Goal: Information Seeking & Learning: Learn about a topic

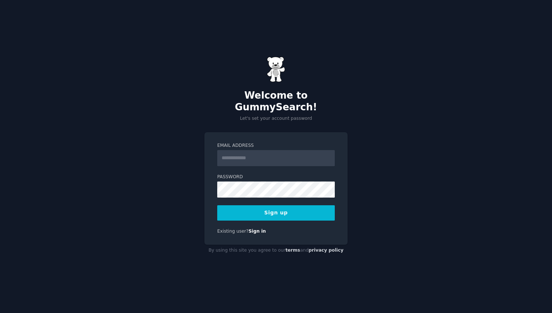
click at [350, 144] on div "Welcome to GummySearch! Let's set your account password Email Address Password …" at bounding box center [276, 156] width 552 height 313
click at [304, 153] on input "Email Address" at bounding box center [276, 158] width 118 height 16
type input "**********"
click at [294, 206] on button "Sign up" at bounding box center [276, 212] width 118 height 15
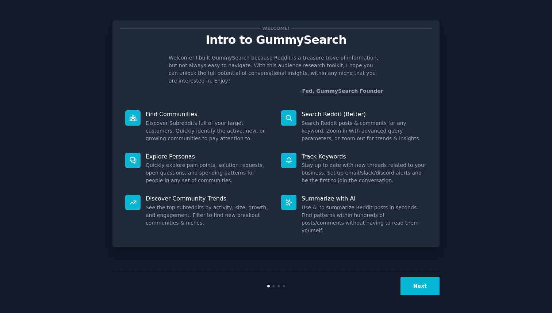
click at [424, 290] on button "Next" at bounding box center [419, 286] width 39 height 18
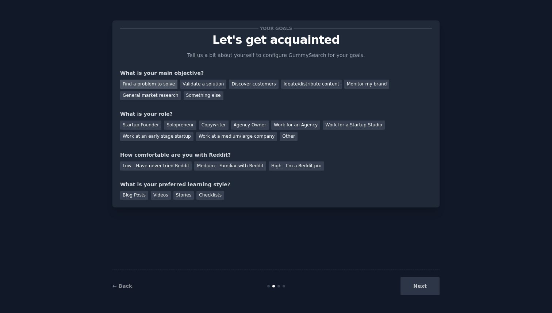
click at [164, 86] on div "Find a problem to solve" at bounding box center [148, 84] width 57 height 9
click at [246, 85] on div "Discover customers" at bounding box center [253, 84] width 49 height 9
click at [159, 82] on div "Find a problem to solve" at bounding box center [148, 84] width 57 height 9
click at [144, 127] on div "Startup Founder" at bounding box center [140, 124] width 41 height 9
click at [178, 129] on div "Solopreneur" at bounding box center [180, 124] width 32 height 9
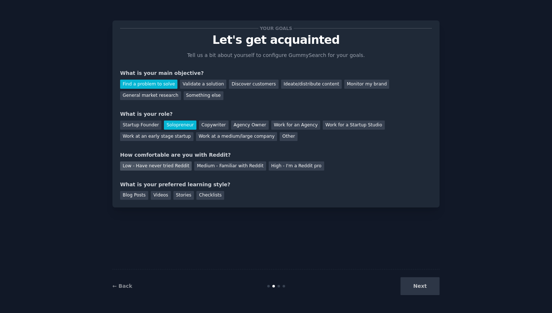
click at [182, 166] on div "Low - Have never tried Reddit" at bounding box center [156, 165] width 72 height 9
click at [165, 198] on div "Videos" at bounding box center [161, 195] width 20 height 9
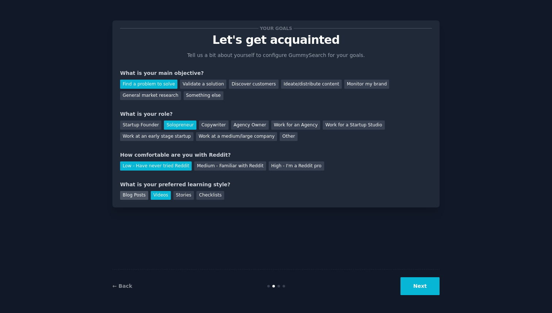
click at [138, 195] on div "Blog Posts" at bounding box center [134, 195] width 28 height 9
click at [153, 195] on div "Videos" at bounding box center [161, 195] width 20 height 9
click at [416, 285] on button "Next" at bounding box center [419, 286] width 39 height 18
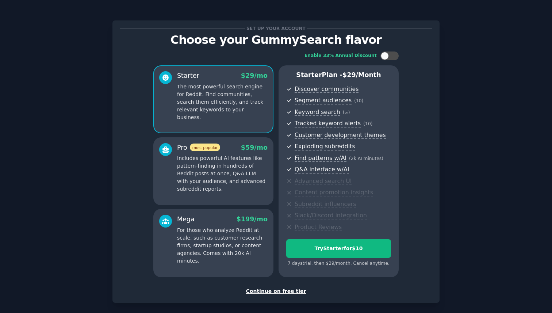
click at [409, 207] on div "Enable 33% Annual Discount Starter $ 29 /mo The most powerful search engine for…" at bounding box center [276, 164] width 312 height 236
click at [280, 291] on div "Continue on free tier" at bounding box center [276, 291] width 312 height 8
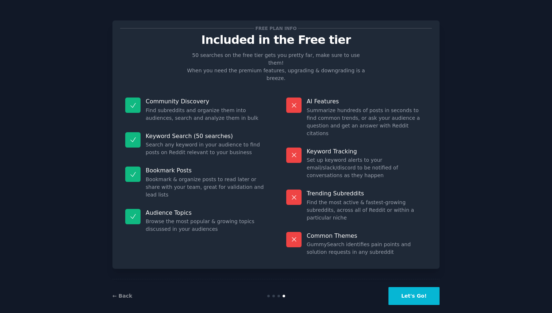
click at [399, 287] on button "Let's Go!" at bounding box center [413, 296] width 51 height 18
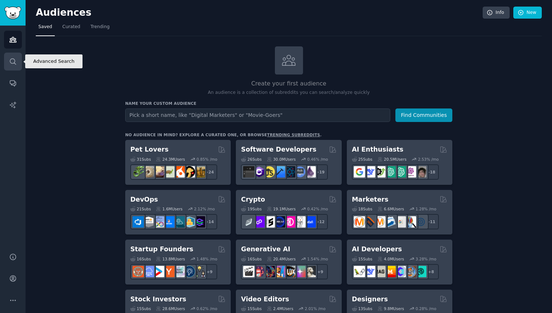
click at [12, 60] on icon "Sidebar" at bounding box center [13, 62] width 8 height 8
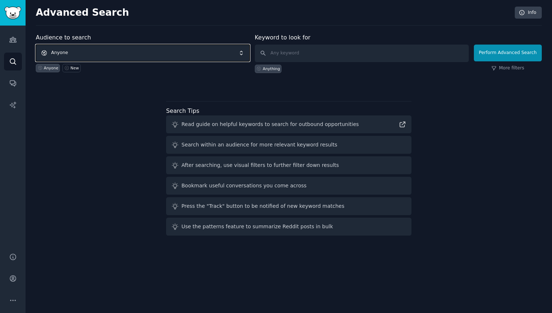
click at [99, 49] on span "Anyone" at bounding box center [143, 53] width 214 height 17
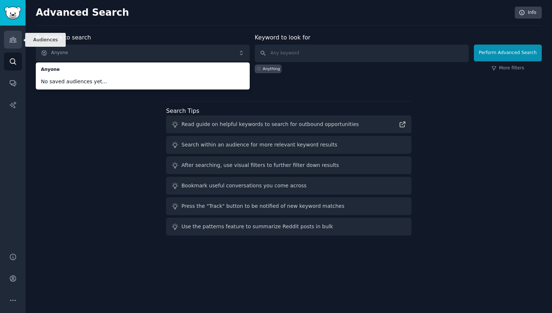
click at [10, 39] on icon "Sidebar" at bounding box center [13, 40] width 8 height 8
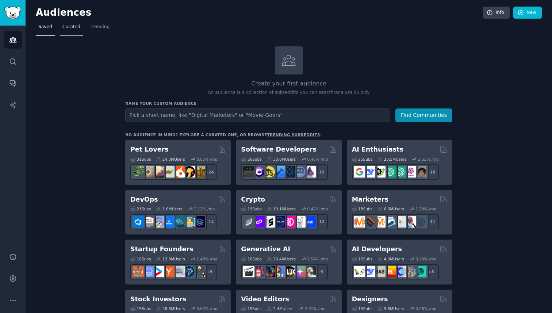
click at [72, 30] on link "Curated" at bounding box center [71, 28] width 23 height 15
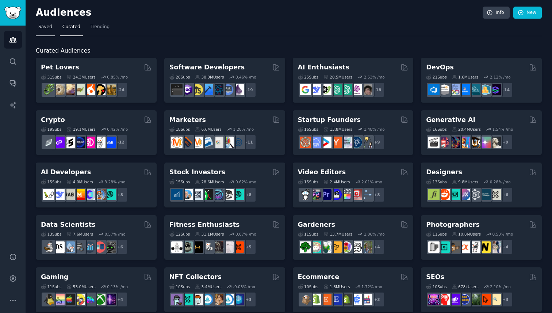
click at [44, 29] on span "Saved" at bounding box center [45, 27] width 14 height 7
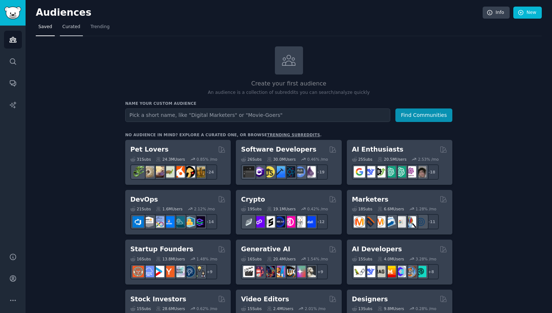
click at [64, 32] on link "Curated" at bounding box center [71, 28] width 23 height 15
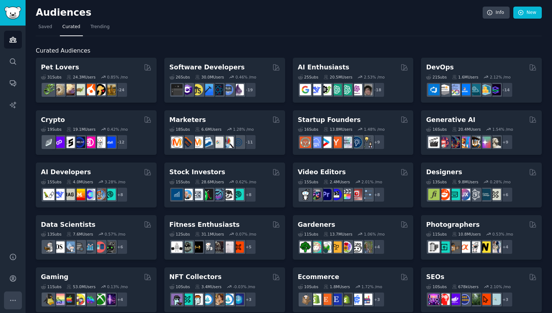
click at [12, 297] on icon "Sidebar" at bounding box center [13, 300] width 8 height 8
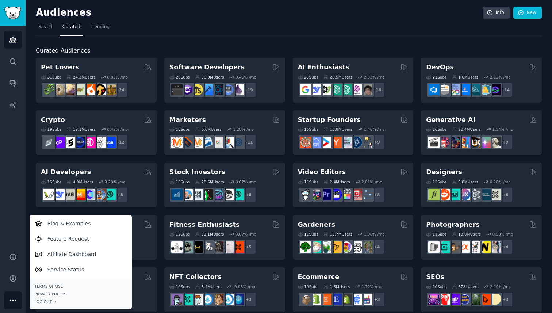
click at [12, 231] on div "Audiences Search Conversations AI Reports" at bounding box center [13, 135] width 26 height 218
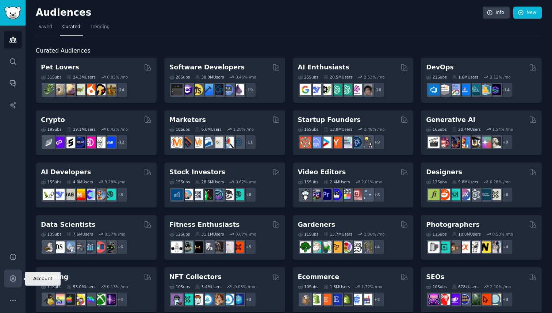
click at [11, 284] on link "Account" at bounding box center [13, 278] width 18 height 18
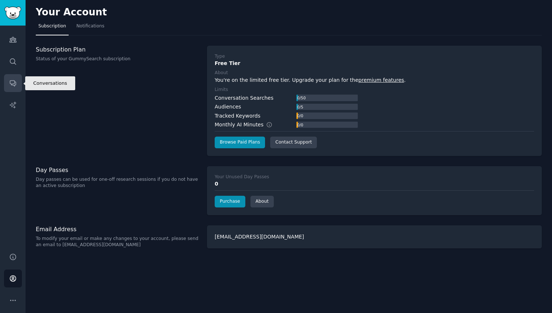
click at [14, 82] on icon "Sidebar" at bounding box center [13, 83] width 8 height 8
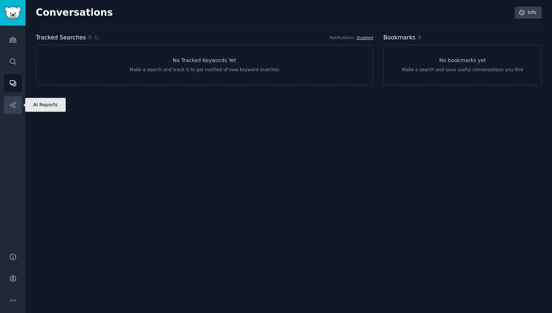
click at [14, 105] on icon "Sidebar" at bounding box center [13, 105] width 8 height 8
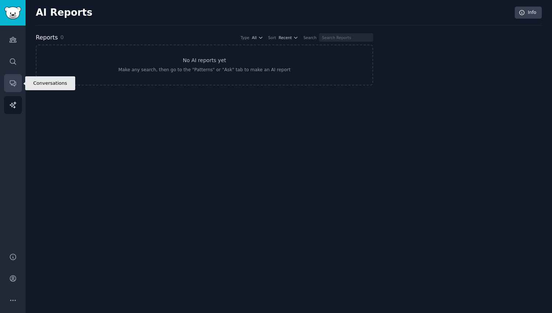
click at [13, 87] on link "Conversations" at bounding box center [13, 83] width 18 height 18
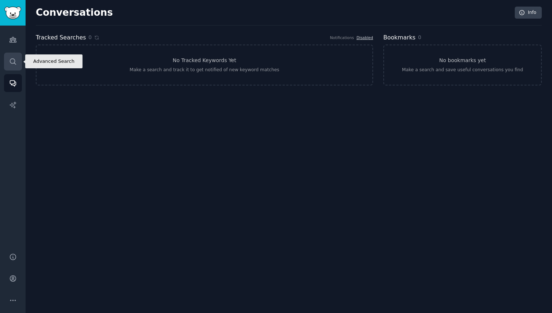
click at [12, 63] on icon "Sidebar" at bounding box center [13, 62] width 8 height 8
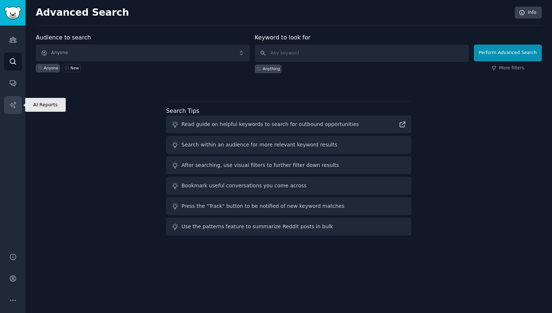
click at [12, 102] on icon "Sidebar" at bounding box center [13, 105] width 8 height 8
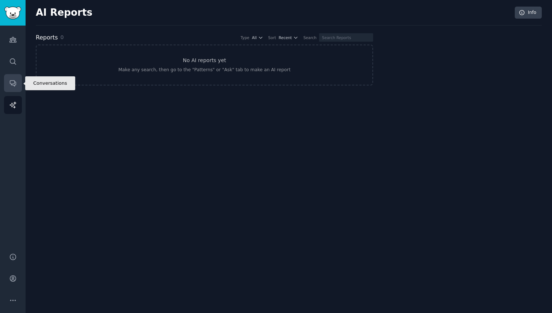
click at [7, 81] on link "Conversations" at bounding box center [13, 83] width 18 height 18
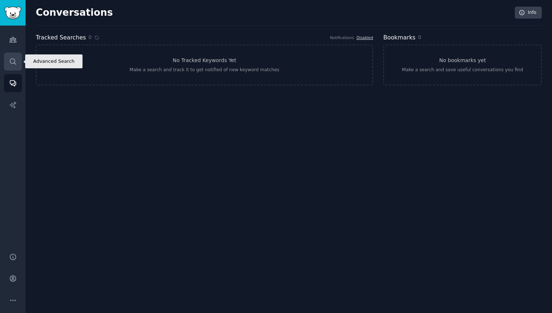
click at [8, 55] on link "Search" at bounding box center [13, 62] width 18 height 18
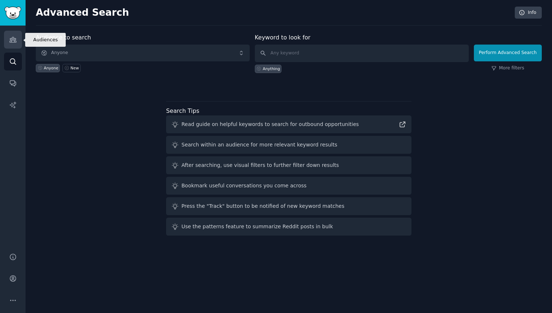
click at [11, 42] on icon "Sidebar" at bounding box center [13, 40] width 8 height 8
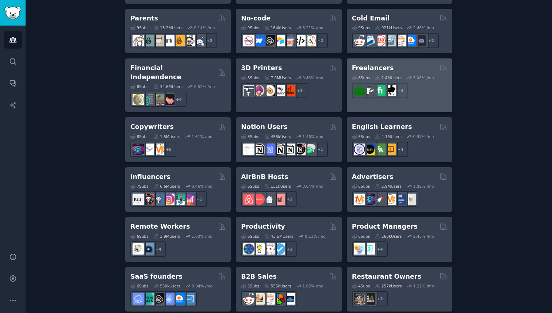
scroll to position [481, 0]
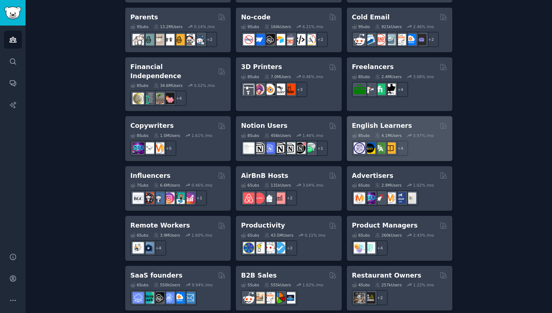
click at [358, 121] on h2 "English Learners" at bounding box center [382, 125] width 60 height 9
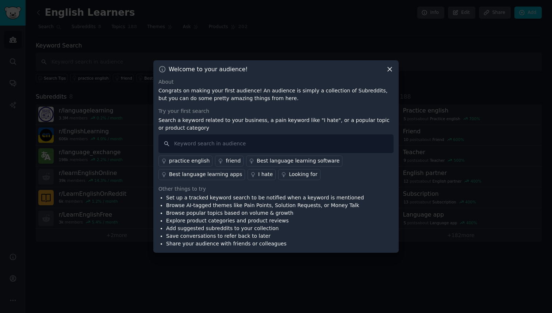
click at [391, 66] on icon at bounding box center [390, 69] width 8 height 8
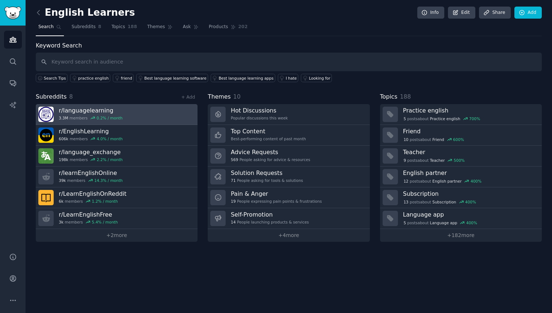
click at [100, 113] on h3 "r/ languagelearning" at bounding box center [91, 111] width 64 height 8
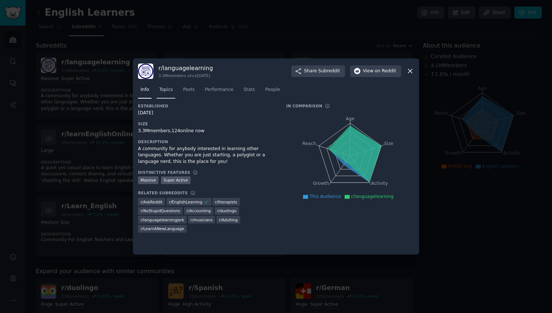
click at [168, 87] on span "Topics" at bounding box center [166, 89] width 14 height 7
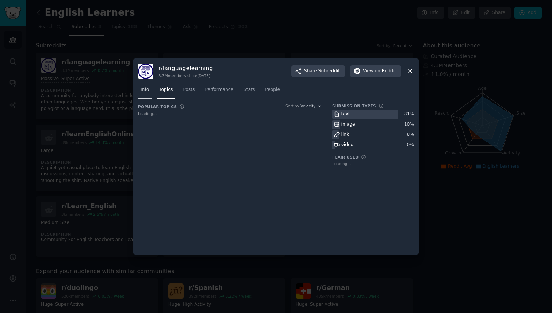
click at [146, 91] on span "Info" at bounding box center [145, 89] width 8 height 7
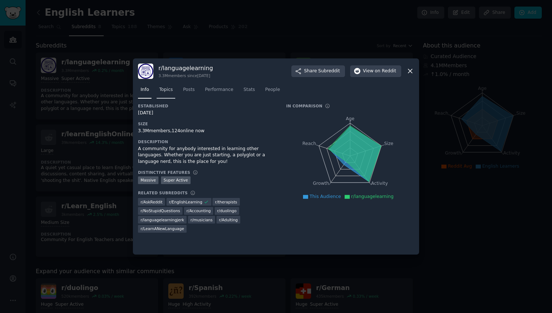
click at [167, 89] on span "Topics" at bounding box center [166, 89] width 14 height 7
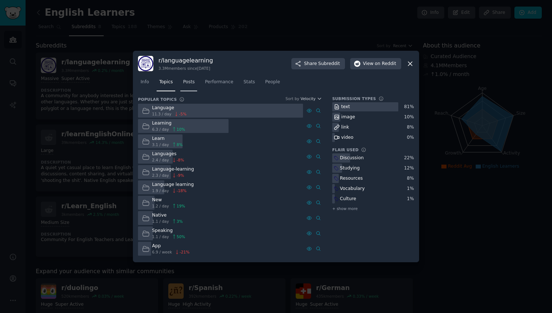
click at [195, 84] on span "Posts" at bounding box center [189, 82] width 12 height 7
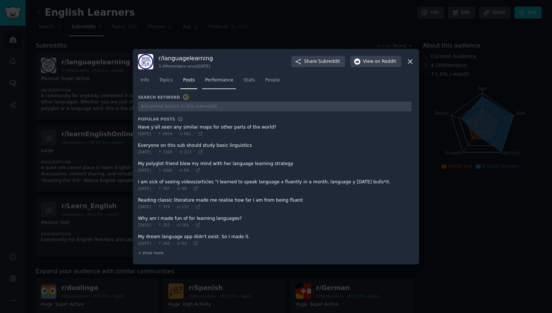
click at [213, 81] on span "Performance" at bounding box center [219, 80] width 28 height 7
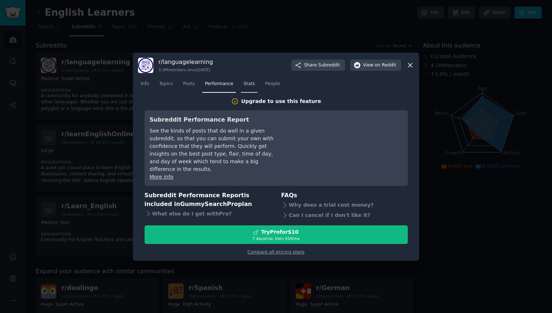
click at [248, 85] on span "Stats" at bounding box center [248, 84] width 11 height 7
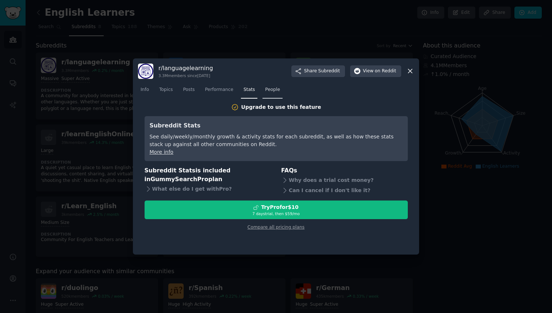
click at [269, 86] on span "People" at bounding box center [272, 89] width 15 height 7
click at [411, 70] on icon at bounding box center [410, 71] width 4 height 4
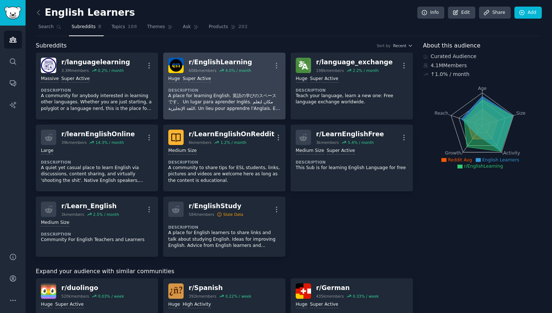
click at [236, 96] on p "A place for learning English. 英語の学びのスペースです。 Un lugar para aprender Inglés. مكان…" at bounding box center [224, 102] width 112 height 19
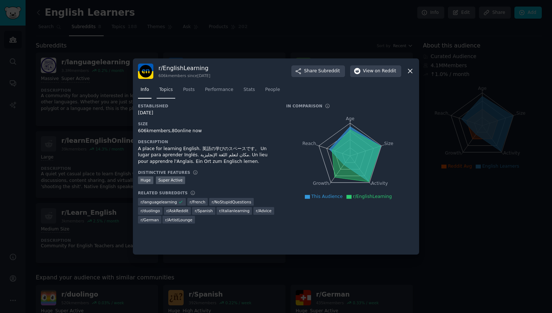
click at [172, 90] on span "Topics" at bounding box center [166, 89] width 14 height 7
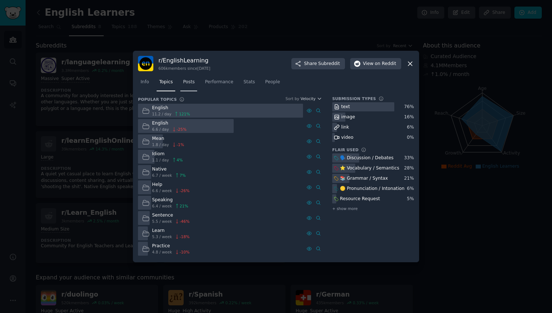
click at [189, 82] on span "Posts" at bounding box center [189, 82] width 12 height 7
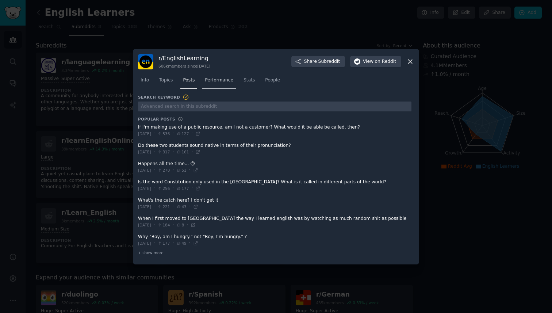
click at [226, 85] on link "Performance" at bounding box center [219, 81] width 34 height 15
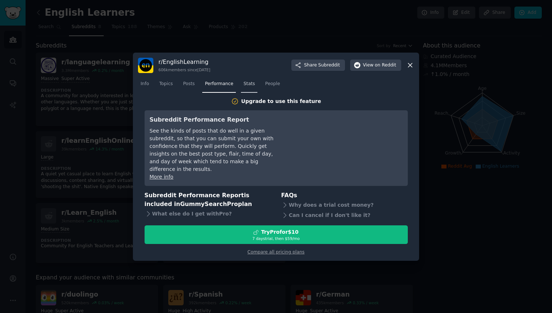
click at [241, 85] on link "Stats" at bounding box center [249, 85] width 16 height 15
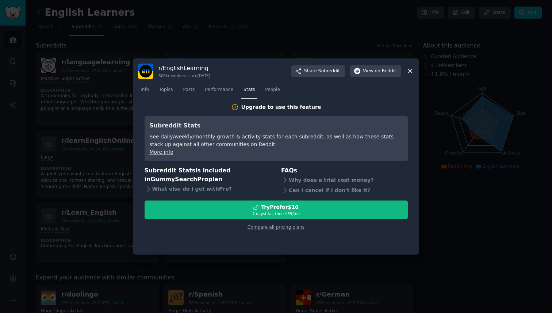
click at [199, 91] on nav "Info Topics Posts Performance Stats People" at bounding box center [276, 91] width 276 height 15
click at [195, 89] on span "Posts" at bounding box center [189, 89] width 12 height 7
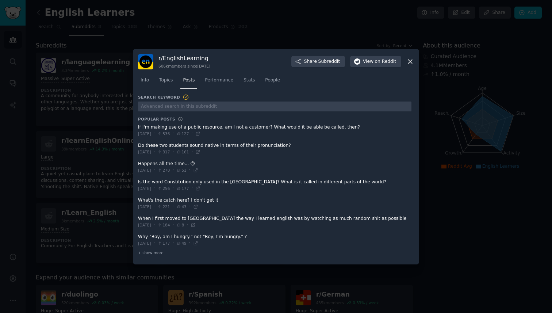
click at [268, 90] on div "Info Topics Posts Performance Stats People" at bounding box center [276, 81] width 276 height 25
click at [270, 81] on span "People" at bounding box center [272, 80] width 15 height 7
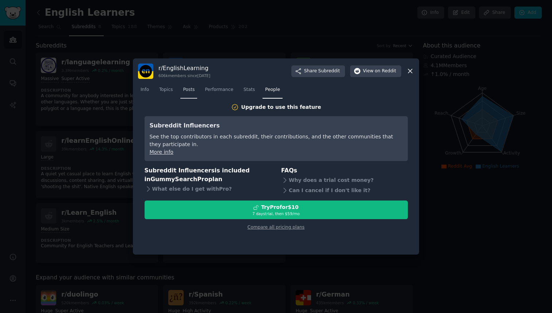
click at [181, 86] on link "Posts" at bounding box center [188, 91] width 17 height 15
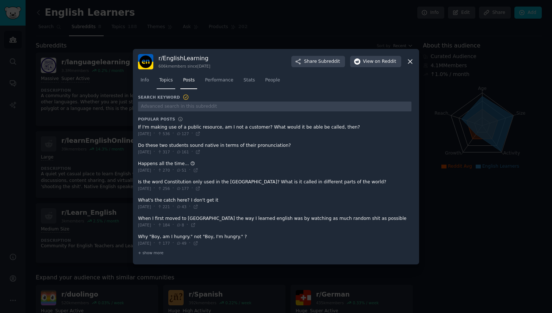
click at [173, 81] on link "Topics" at bounding box center [166, 81] width 19 height 15
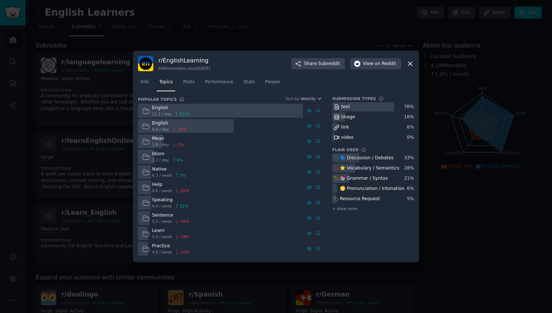
click at [111, 131] on div at bounding box center [276, 156] width 552 height 313
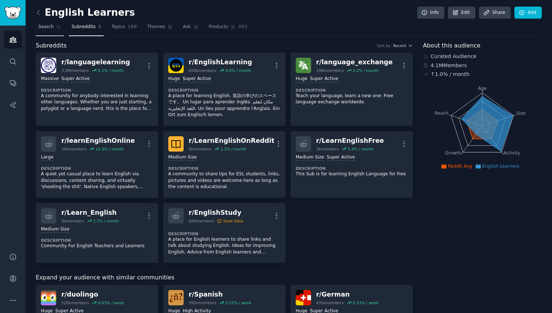
click at [50, 30] on span "Search" at bounding box center [45, 27] width 15 height 7
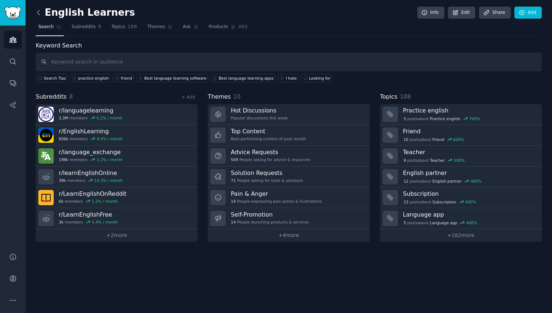
click at [38, 12] on icon at bounding box center [38, 12] width 2 height 4
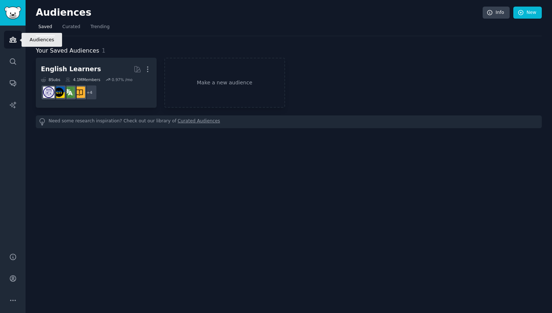
click at [18, 44] on link "Audiences" at bounding box center [13, 40] width 18 height 18
click at [70, 31] on link "Curated" at bounding box center [71, 28] width 23 height 15
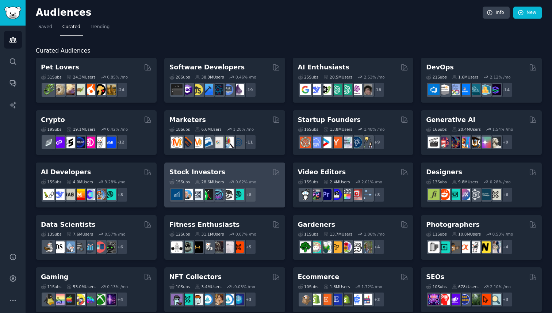
click at [196, 172] on h2 "Stock Investors" at bounding box center [197, 172] width 56 height 9
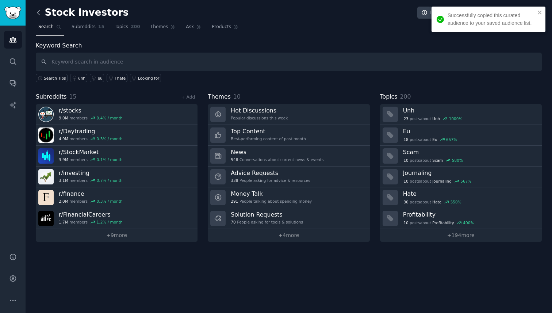
click at [40, 13] on icon at bounding box center [39, 13] width 8 height 8
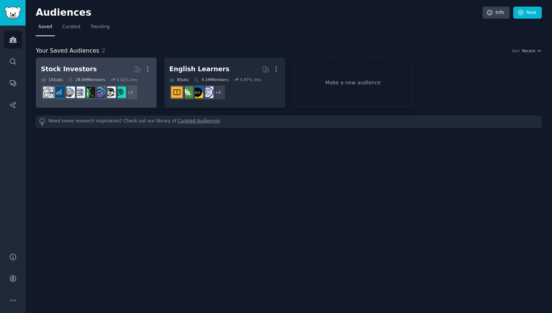
click at [98, 78] on div "28.6M Members" at bounding box center [86, 79] width 37 height 5
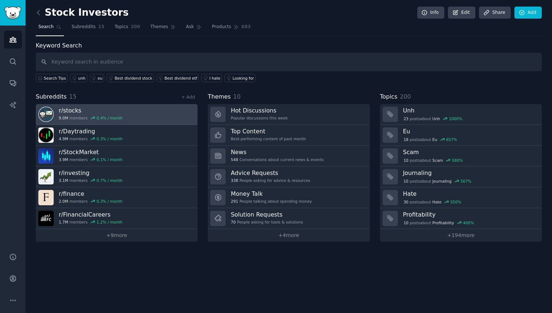
click at [179, 121] on link "r/ stocks 9.0M members 0.4 % / month" at bounding box center [117, 114] width 162 height 21
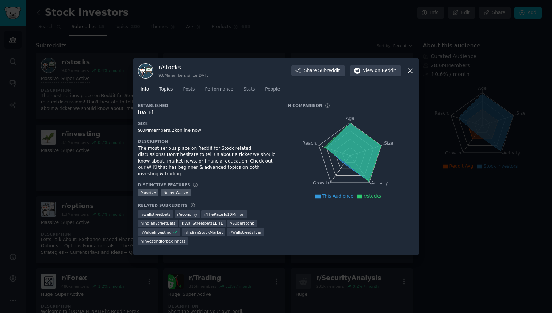
click at [163, 97] on link "Topics" at bounding box center [166, 91] width 19 height 15
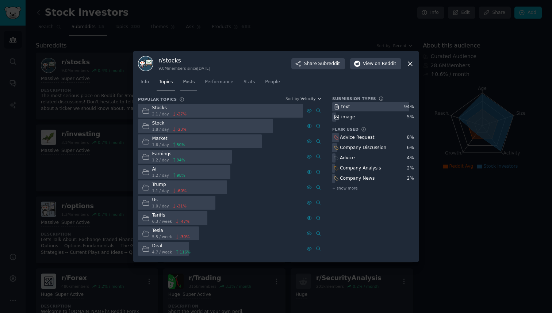
click at [191, 86] on link "Posts" at bounding box center [188, 83] width 17 height 15
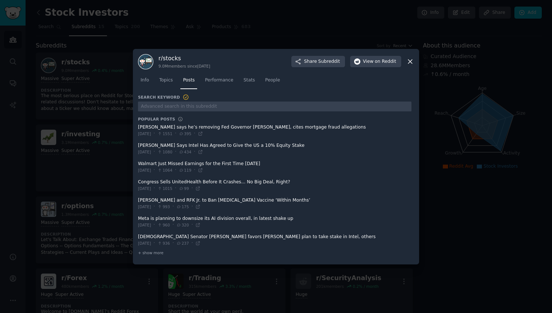
click at [125, 151] on div at bounding box center [276, 156] width 552 height 313
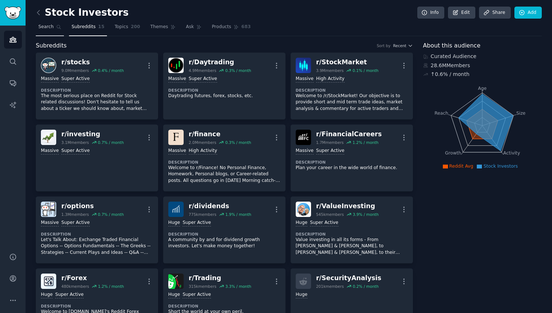
click at [51, 34] on link "Search" at bounding box center [50, 28] width 28 height 15
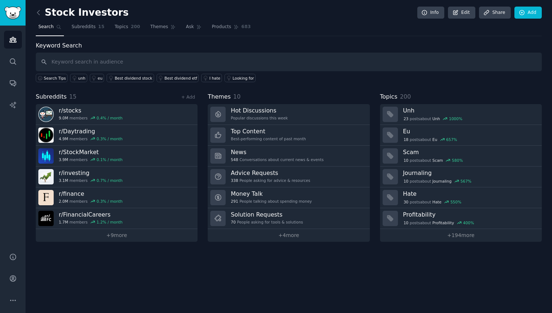
click at [40, 20] on div "Stock Investors Info Edit Share Add" at bounding box center [289, 14] width 506 height 15
click at [39, 14] on icon at bounding box center [39, 13] width 8 height 8
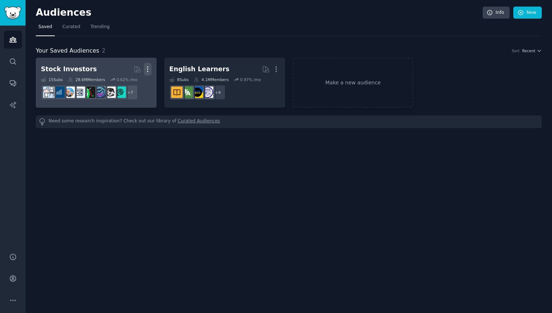
click at [147, 70] on icon "button" at bounding box center [148, 69] width 8 height 8
click at [130, 86] on p "Delete" at bounding box center [127, 85] width 17 height 8
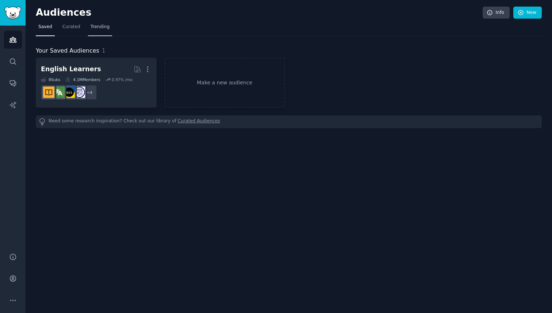
click at [100, 28] on span "Trending" at bounding box center [100, 27] width 19 height 7
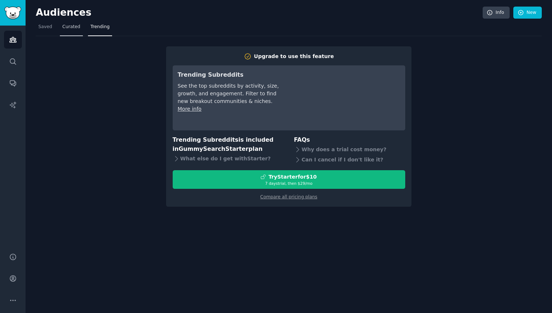
click at [74, 31] on link "Curated" at bounding box center [71, 28] width 23 height 15
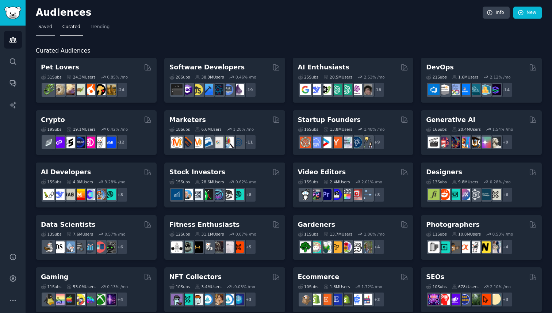
click at [50, 29] on span "Saved" at bounding box center [45, 27] width 14 height 7
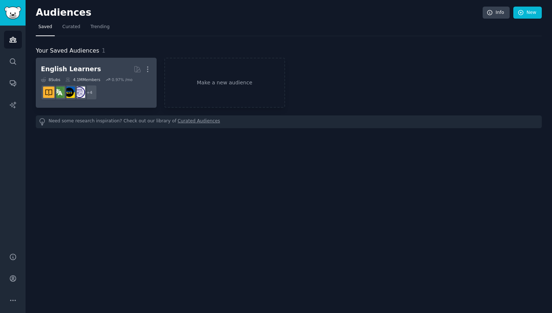
click at [88, 66] on div "English Learners" at bounding box center [71, 69] width 60 height 9
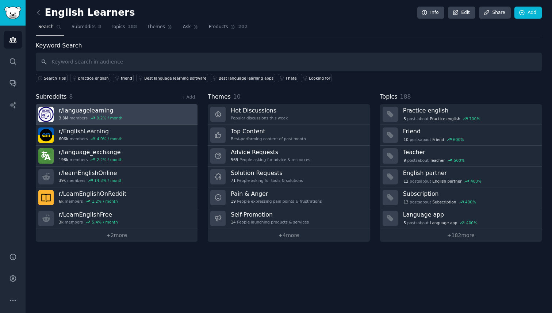
click at [150, 121] on link "r/ languagelearning 3.3M members 0.2 % / month" at bounding box center [117, 114] width 162 height 21
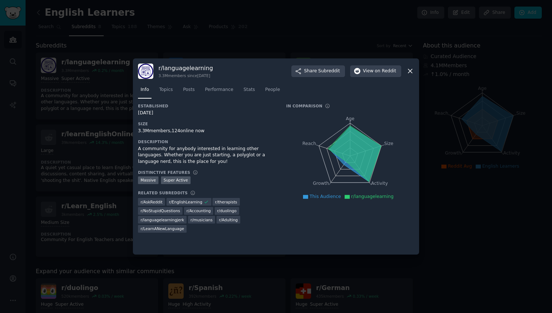
click at [110, 123] on div at bounding box center [276, 156] width 552 height 313
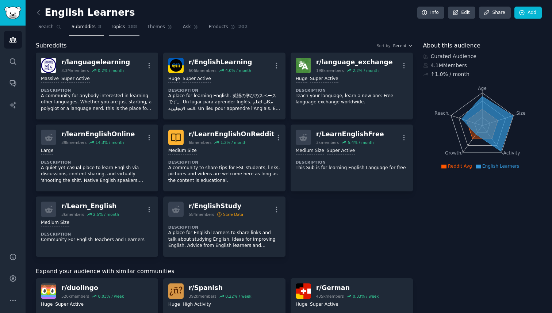
click at [125, 31] on link "Topics 188" at bounding box center [124, 28] width 31 height 15
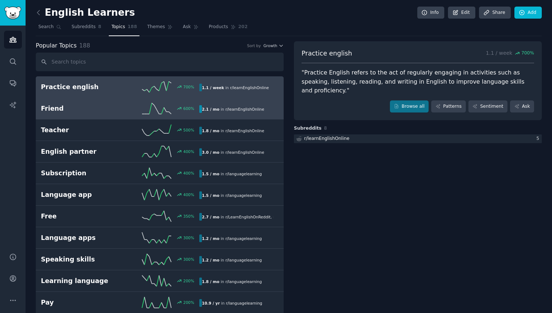
click at [153, 115] on link "Friend 600 % 2.1 / mo in r/ learnEnglishOnline" at bounding box center [160, 109] width 248 height 22
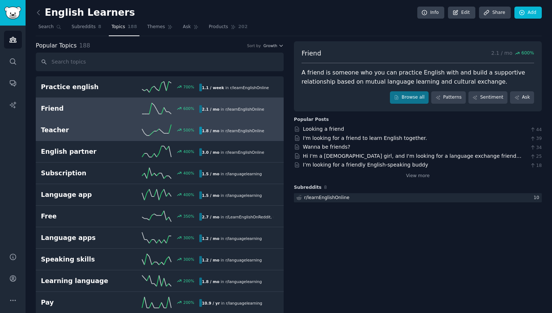
click at [151, 130] on icon at bounding box center [156, 129] width 29 height 11
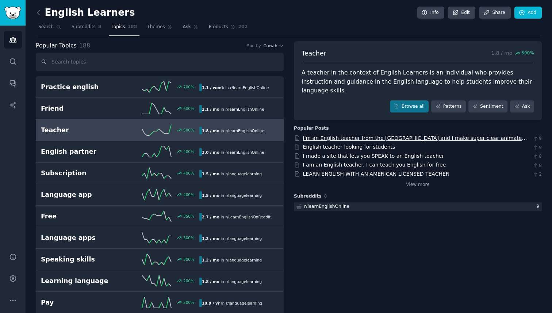
click at [308, 135] on link "I'm an English teacher from the [GEOGRAPHIC_DATA] and I make super clear animat…" at bounding box center [415, 145] width 224 height 21
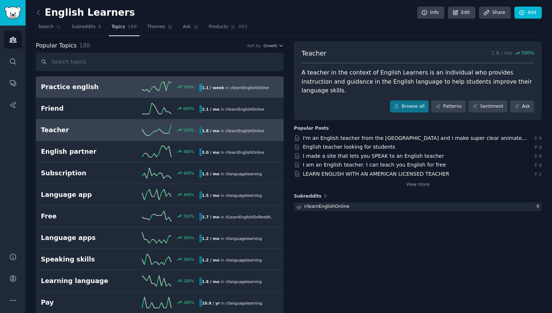
click at [134, 92] on div "700 %" at bounding box center [159, 86] width 79 height 11
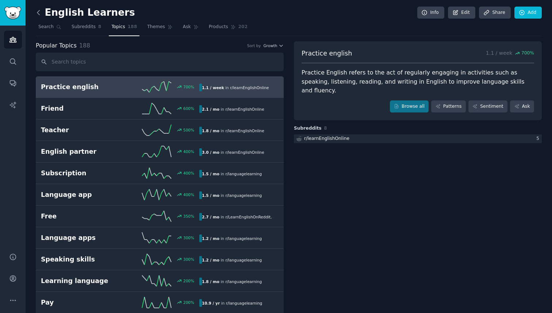
click at [41, 14] on icon at bounding box center [39, 13] width 8 height 8
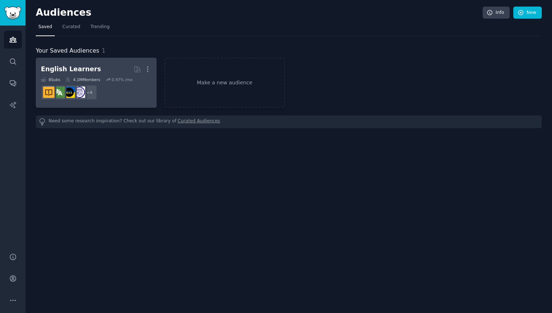
click at [74, 67] on div "English Learners" at bounding box center [71, 69] width 60 height 9
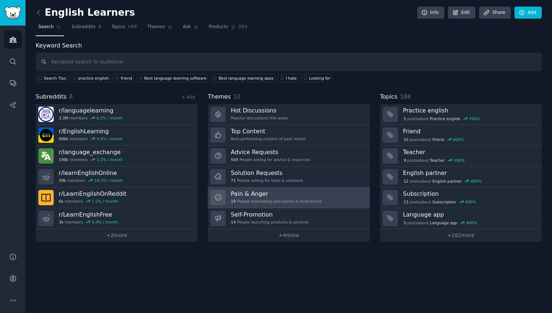
click at [273, 197] on div "Pain & Anger 19 People expressing pain points & frustrations" at bounding box center [276, 197] width 91 height 15
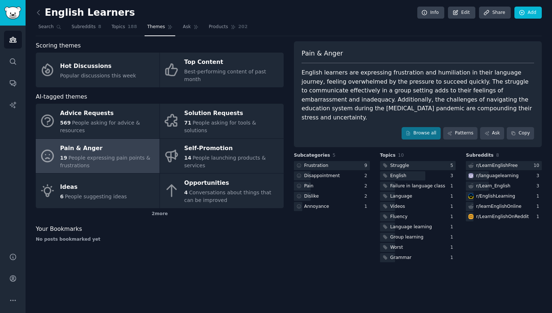
click at [355, 97] on div "English learners are expressing frustration and humiliation in their language j…" at bounding box center [417, 95] width 232 height 54
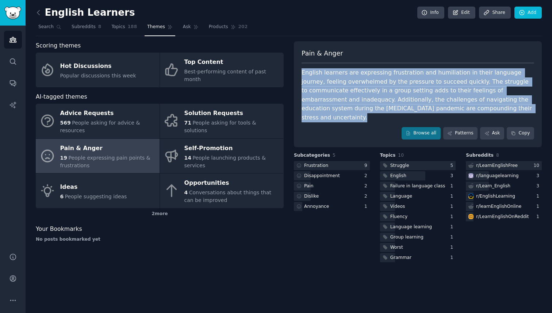
click at [355, 97] on div "English learners are expressing frustration and humiliation in their language j…" at bounding box center [417, 95] width 232 height 54
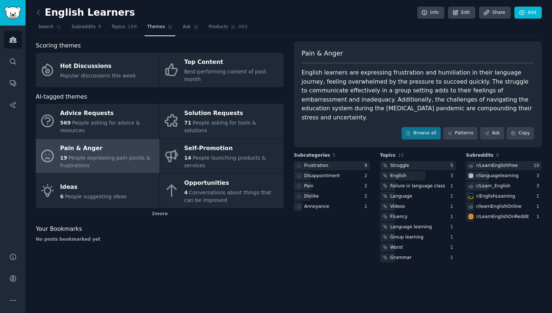
click at [8, 312] on div at bounding box center [4, 317] width 8 height 8
click at [38, 10] on icon at bounding box center [39, 13] width 8 height 8
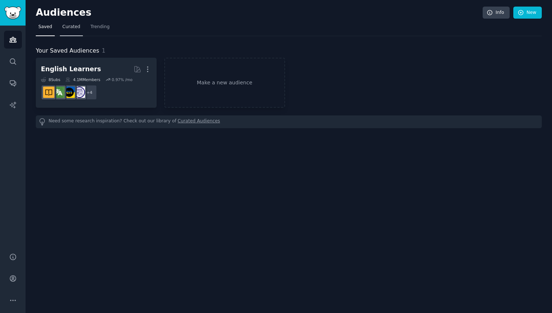
click at [69, 22] on link "Curated" at bounding box center [71, 28] width 23 height 15
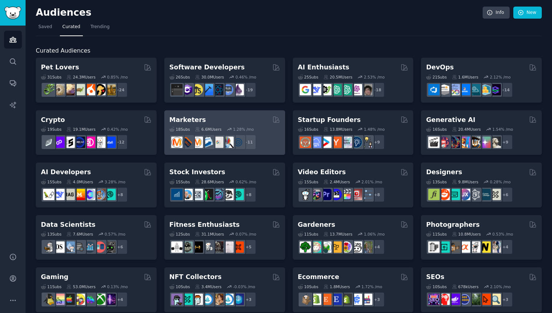
click at [205, 121] on div "Marketers" at bounding box center [224, 119] width 111 height 9
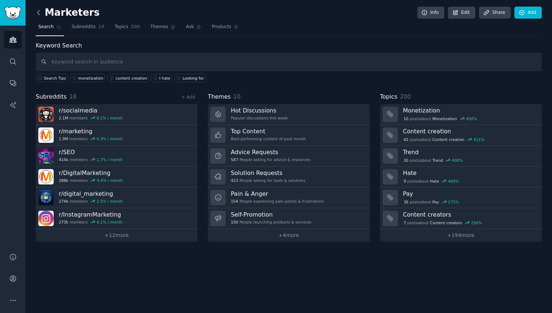
click at [39, 9] on icon at bounding box center [39, 13] width 8 height 8
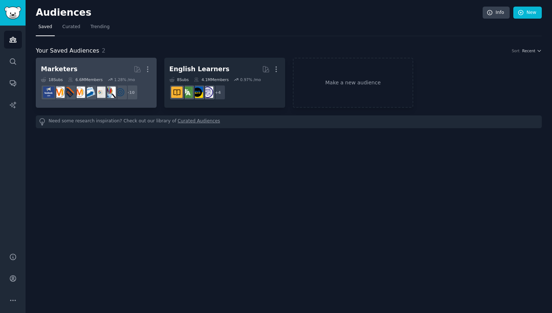
click at [104, 70] on h2 "Marketers Curated by GummySearch More" at bounding box center [96, 69] width 111 height 13
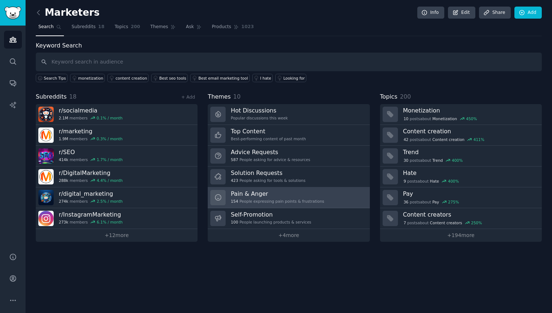
click at [243, 198] on div "Pain & Anger 154 People expressing pain points & frustrations" at bounding box center [277, 197] width 93 height 15
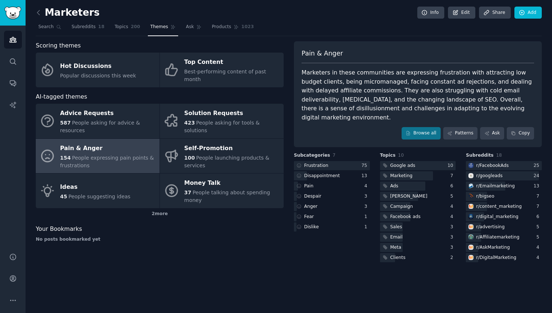
click at [348, 83] on div "Marketers in these communities are expressing frustration with attracting low b…" at bounding box center [417, 95] width 232 height 54
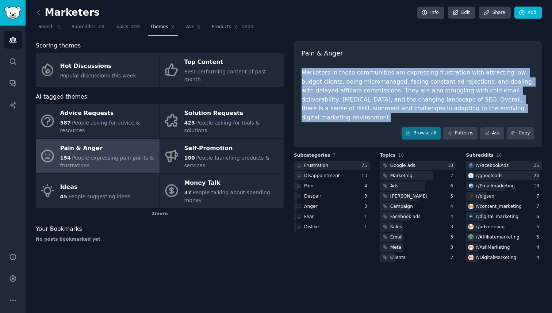
click at [348, 83] on div "Marketers in these communities are expressing frustration with attracting low b…" at bounding box center [417, 95] width 232 height 54
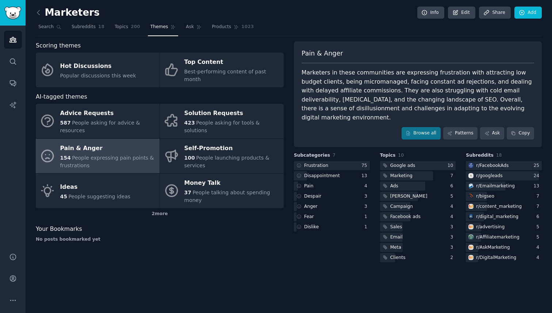
click at [8, 312] on div at bounding box center [4, 317] width 8 height 8
click at [355, 84] on div "Marketers in these communities are expressing frustration with attracting low b…" at bounding box center [417, 95] width 232 height 54
click at [335, 161] on div at bounding box center [332, 165] width 76 height 9
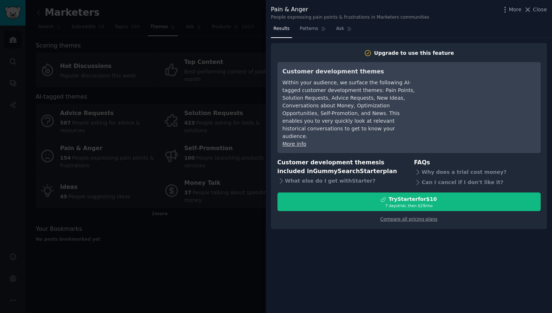
click at [232, 188] on div at bounding box center [276, 156] width 552 height 313
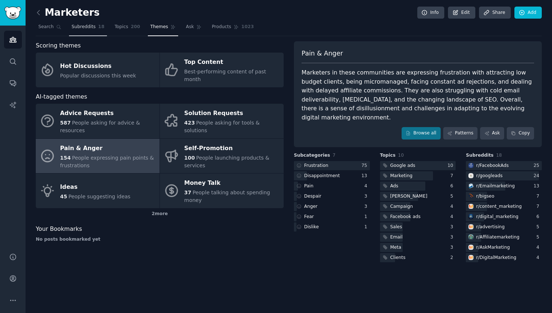
click at [93, 28] on span "Subreddits" at bounding box center [84, 27] width 24 height 7
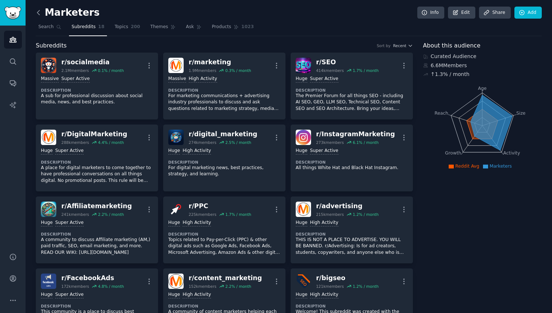
click at [38, 15] on icon at bounding box center [39, 13] width 8 height 8
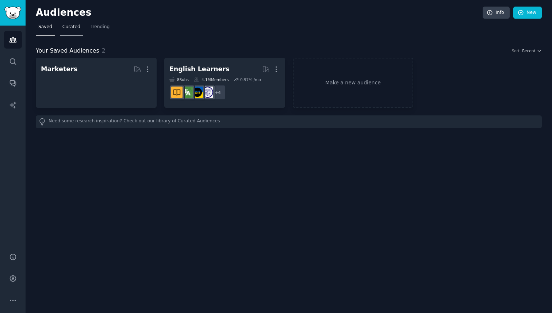
click at [69, 30] on link "Curated" at bounding box center [71, 28] width 23 height 15
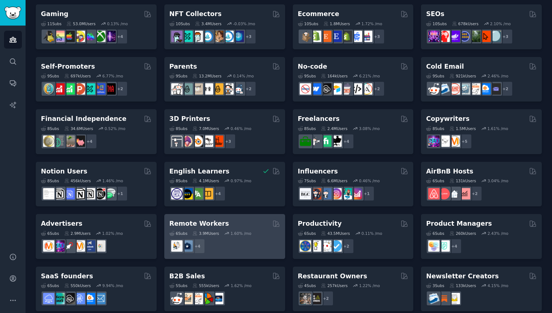
scroll to position [271, 0]
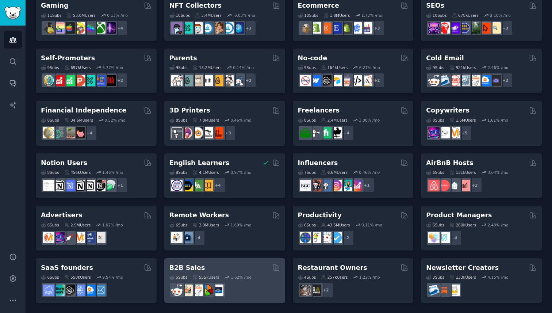
click at [236, 268] on div "B2B Sales" at bounding box center [224, 267] width 111 height 9
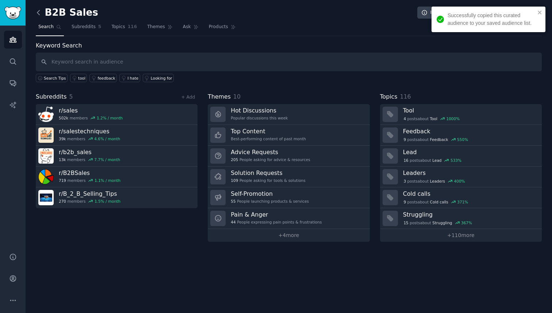
click at [38, 11] on icon at bounding box center [38, 12] width 2 height 4
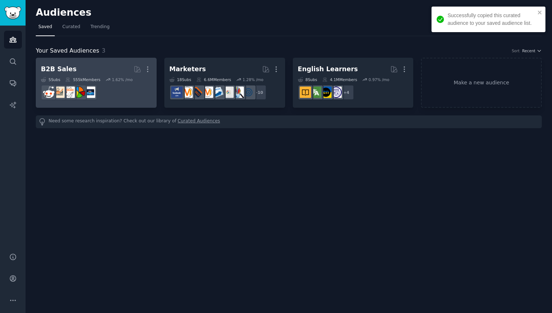
click at [112, 73] on h2 "B2B Sales More" at bounding box center [96, 69] width 111 height 13
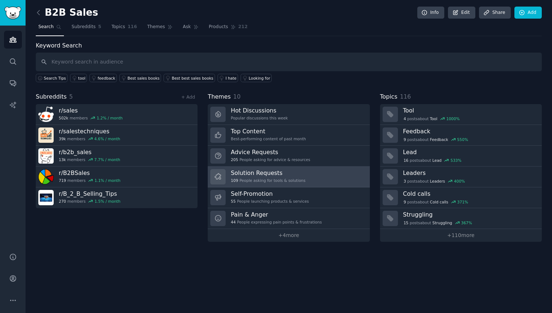
click at [305, 178] on link "Solution Requests 109 People asking for tools & solutions" at bounding box center [289, 176] width 162 height 21
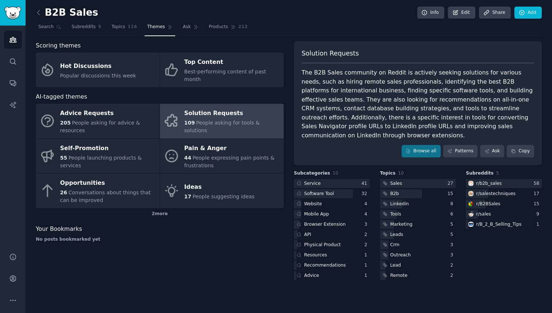
click at [349, 82] on div "The B2B Sales community on Reddit is actively seeking solutions for various nee…" at bounding box center [417, 104] width 232 height 72
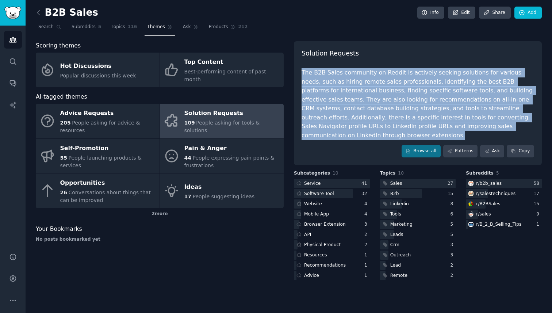
click at [349, 82] on div "The B2B Sales community on Reddit is actively seeking solutions for various nee…" at bounding box center [417, 104] width 232 height 72
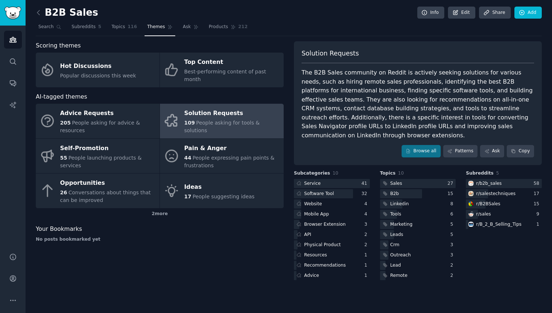
click at [8, 312] on div at bounding box center [4, 317] width 8 height 8
click at [354, 89] on div "The B2B Sales community on Reddit is actively seeking solutions for various nee…" at bounding box center [417, 104] width 232 height 72
click at [42, 14] on link at bounding box center [40, 13] width 9 height 12
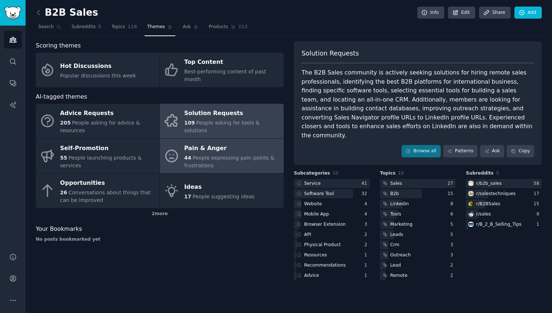
click at [253, 142] on div "Pain & Anger" at bounding box center [232, 148] width 96 height 12
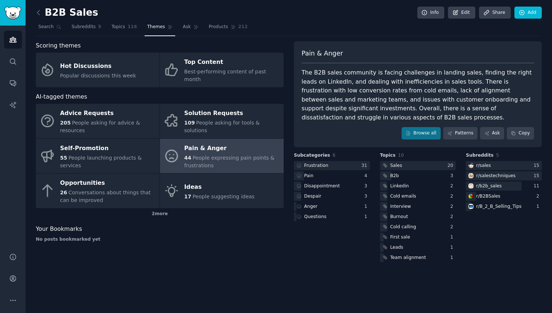
click at [367, 104] on div "The B2B sales community is facing challenges in landing sales, finding the righ…" at bounding box center [417, 95] width 232 height 54
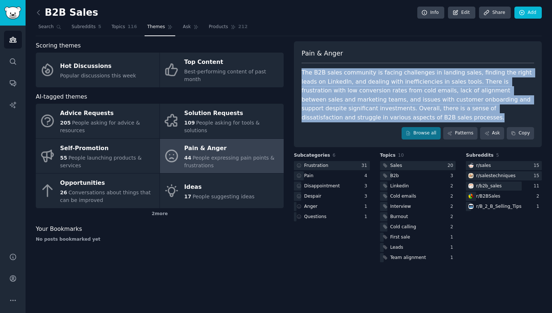
click at [367, 104] on div "The B2B sales community is facing challenges in landing sales, finding the righ…" at bounding box center [417, 95] width 232 height 54
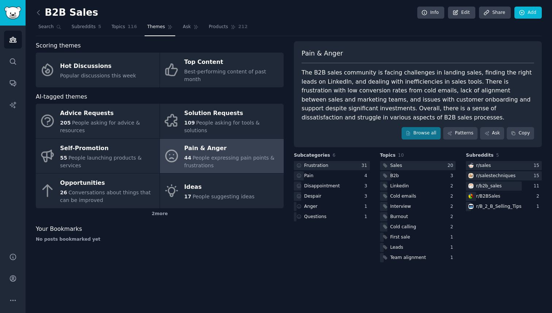
click at [8, 312] on div at bounding box center [4, 317] width 8 height 8
click at [40, 12] on icon at bounding box center [39, 13] width 8 height 8
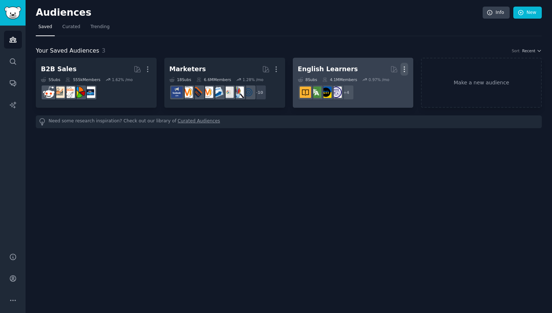
click at [407, 69] on icon "button" at bounding box center [404, 69] width 8 height 8
click at [391, 84] on p "Delete" at bounding box center [384, 85] width 17 height 8
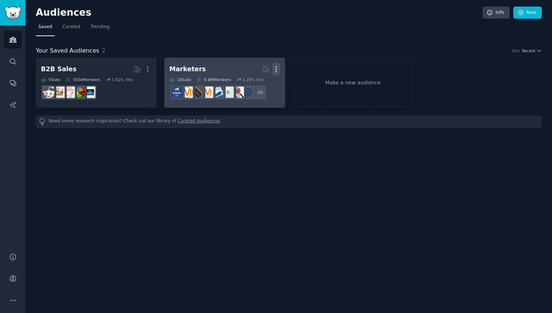
click at [276, 69] on icon "button" at bounding box center [276, 69] width 1 height 5
click at [257, 85] on p "Delete" at bounding box center [256, 85] width 17 height 8
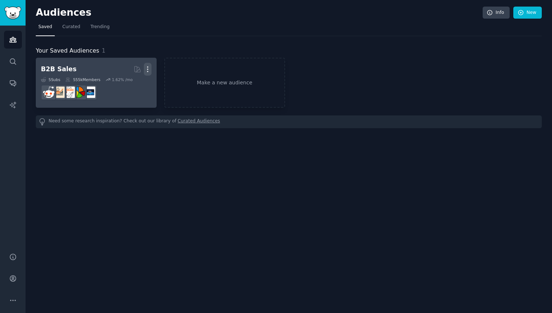
click at [151, 68] on icon "button" at bounding box center [148, 69] width 8 height 8
click at [133, 82] on p "Delete" at bounding box center [127, 85] width 17 height 8
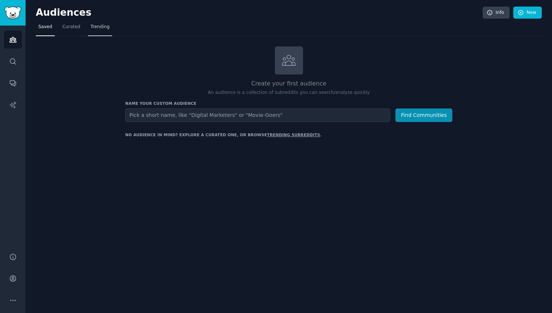
click at [94, 28] on span "Trending" at bounding box center [100, 27] width 19 height 7
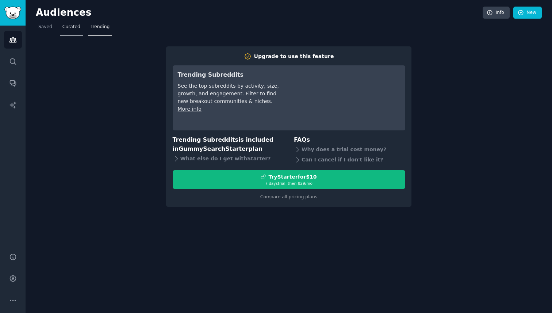
click at [64, 28] on span "Curated" at bounding box center [71, 27] width 18 height 7
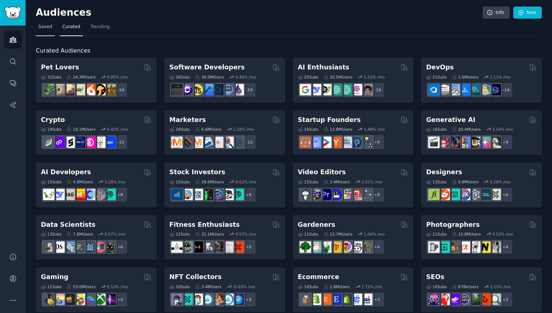
click at [43, 29] on span "Saved" at bounding box center [45, 27] width 14 height 7
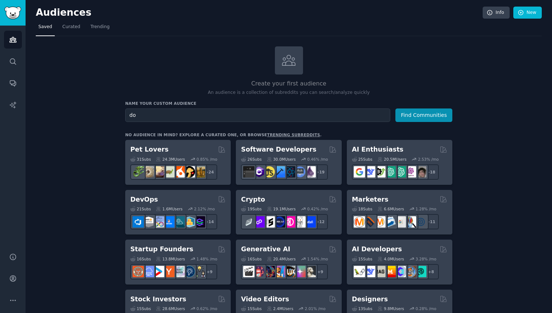
type input "d"
click at [76, 28] on span "Curated" at bounding box center [71, 27] width 18 height 7
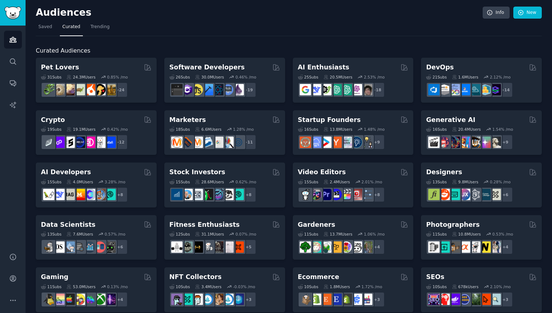
click at [56, 28] on nav "Saved Curated Trending" at bounding box center [289, 28] width 506 height 15
click at [48, 31] on link "Saved" at bounding box center [45, 28] width 19 height 15
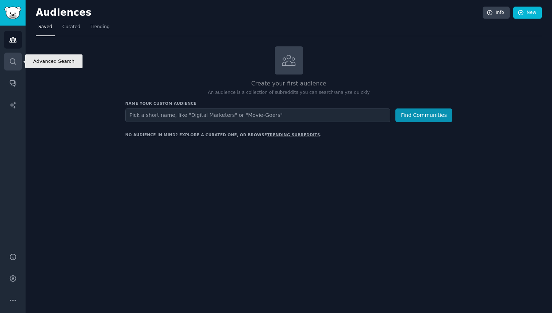
click at [10, 63] on icon "Sidebar" at bounding box center [13, 62] width 8 height 8
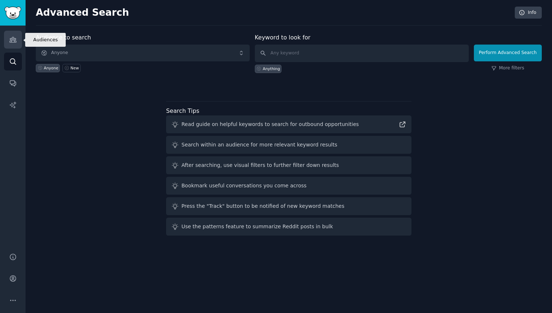
click at [13, 41] on icon "Sidebar" at bounding box center [13, 40] width 8 height 8
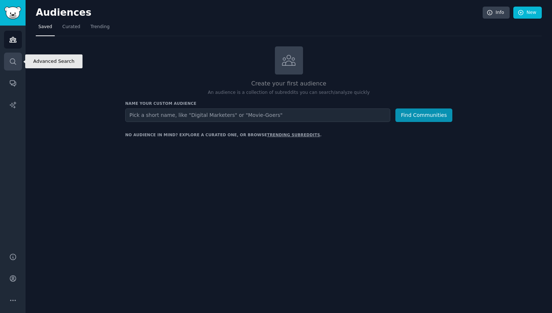
click at [18, 58] on link "Search" at bounding box center [13, 62] width 18 height 18
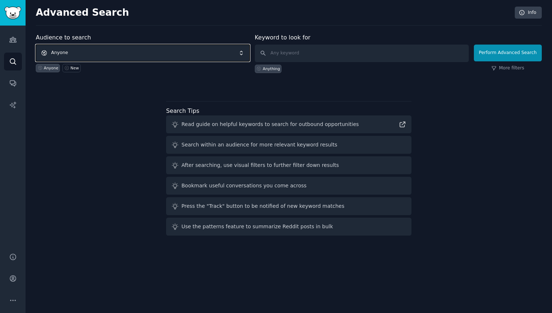
click at [106, 55] on span "Anyone" at bounding box center [143, 53] width 214 height 17
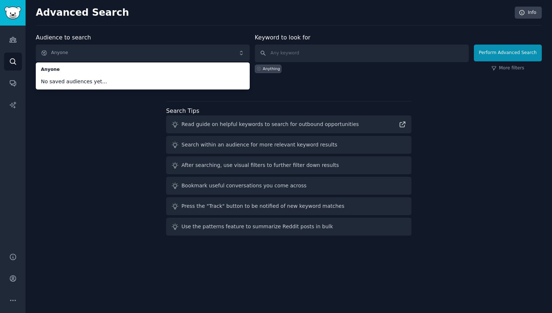
click at [67, 80] on span "No saved audiences yet..." at bounding box center [143, 82] width 204 height 8
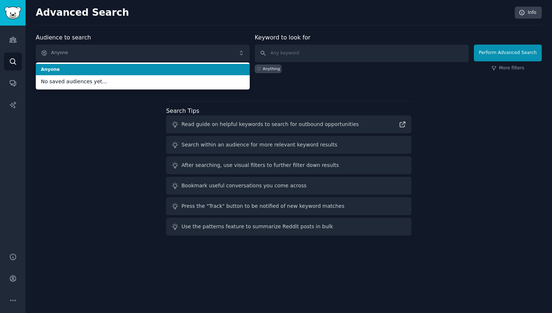
click at [82, 64] on li "Anyone" at bounding box center [143, 70] width 214 height 12
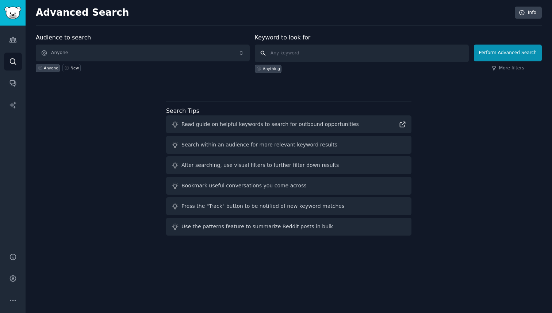
click at [323, 59] on input "text" at bounding box center [362, 54] width 214 height 18
type input "s"
click at [8, 39] on link "Audiences" at bounding box center [13, 40] width 18 height 18
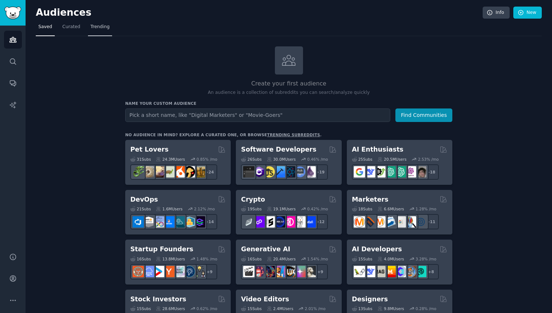
click at [96, 26] on span "Trending" at bounding box center [100, 27] width 19 height 7
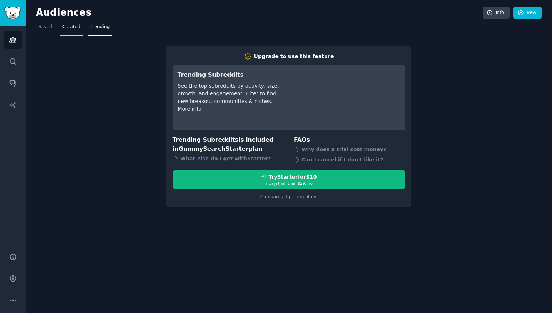
click at [76, 26] on span "Curated" at bounding box center [71, 27] width 18 height 7
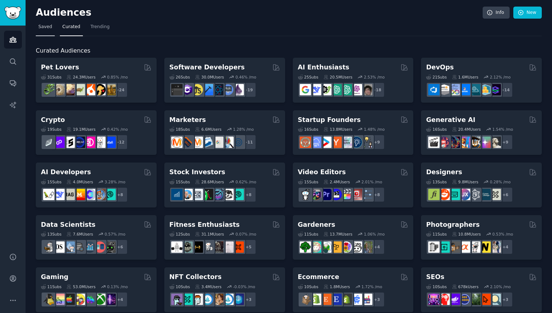
click at [51, 28] on span "Saved" at bounding box center [45, 27] width 14 height 7
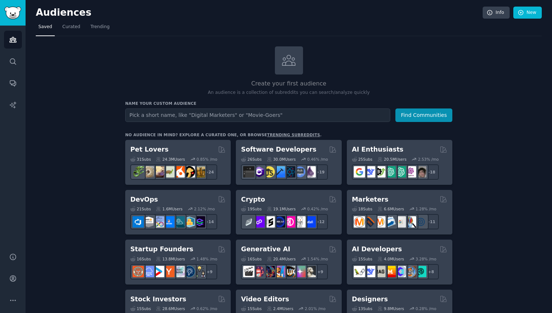
click at [198, 120] on input "text" at bounding box center [257, 115] width 265 height 14
type input "doge food"
click at [418, 118] on button "Find Communities" at bounding box center [423, 115] width 57 height 14
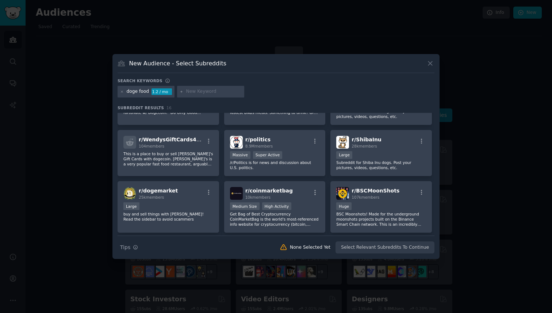
scroll to position [91, 0]
click at [232, 283] on div at bounding box center [276, 156] width 552 height 313
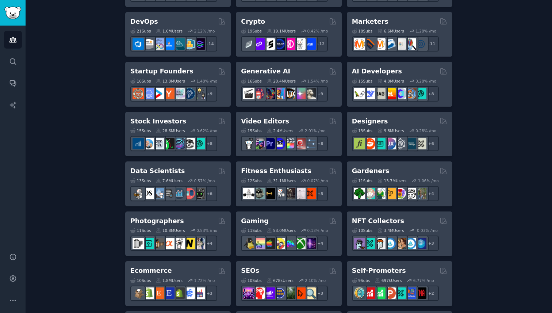
scroll to position [178, 0]
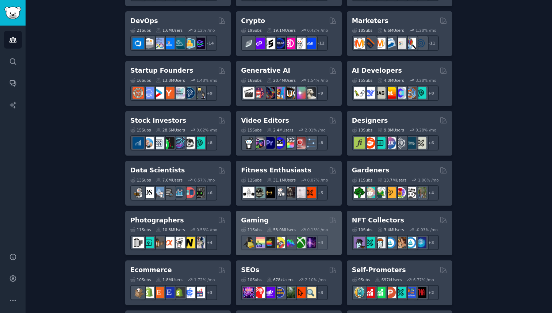
click at [261, 219] on h2 "Gaming" at bounding box center [254, 220] width 27 height 9
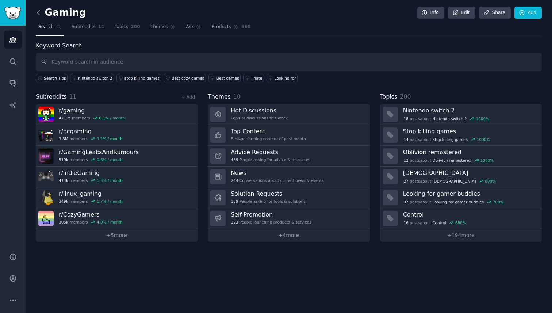
click at [38, 14] on icon at bounding box center [39, 13] width 8 height 8
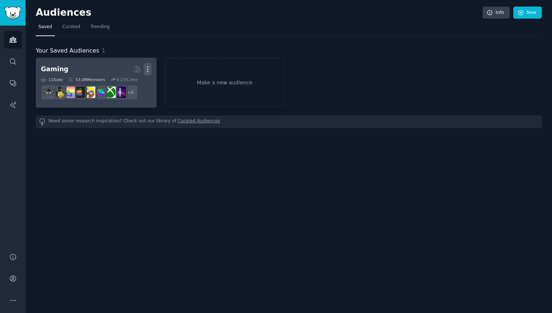
click at [146, 70] on icon "button" at bounding box center [148, 69] width 8 height 8
click at [130, 85] on p "Delete" at bounding box center [127, 85] width 17 height 8
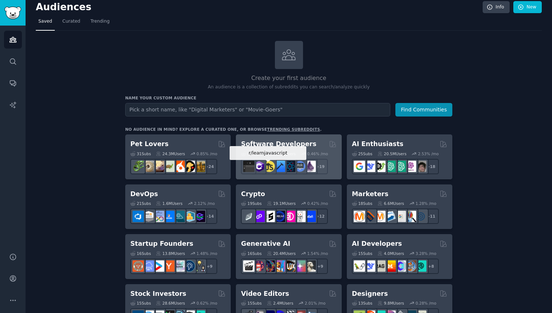
scroll to position [7, 0]
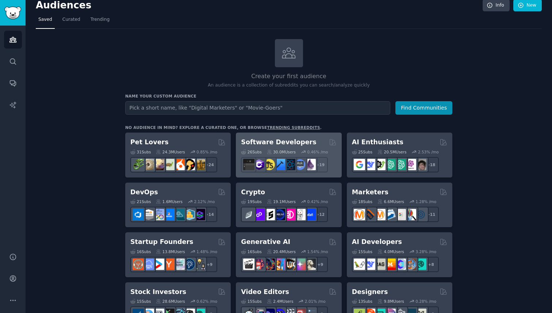
click at [280, 137] on div "Software Developers 26 Sub s 30.0M Users 0.46 % /mo r/learnjavascript + 19" at bounding box center [288, 154] width 105 height 45
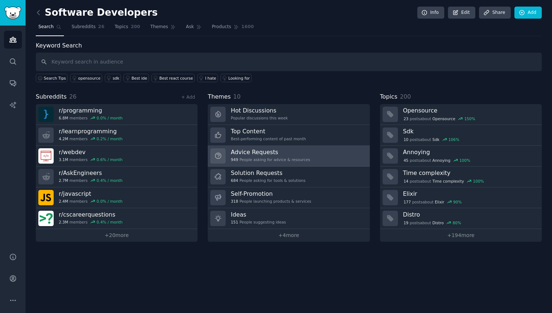
click at [311, 161] on link "Advice Requests 949 People asking for advice & resources" at bounding box center [289, 156] width 162 height 21
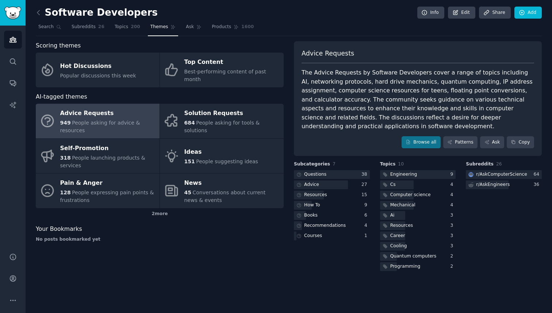
click at [370, 120] on div "The Advice Requests by Software Developers cover a range of topics including AI…" at bounding box center [417, 99] width 232 height 63
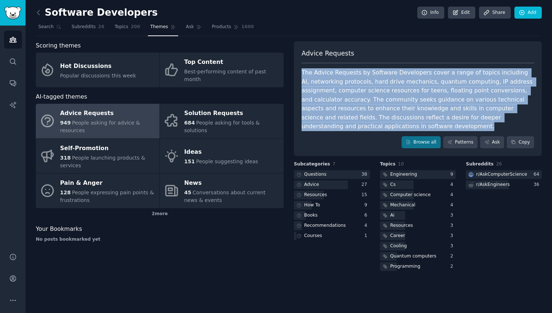
click at [370, 120] on div "The Advice Requests by Software Developers cover a range of topics including AI…" at bounding box center [417, 99] width 232 height 63
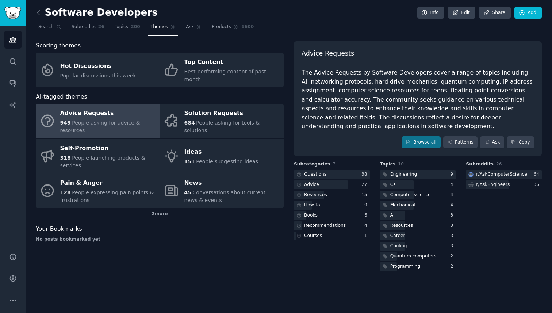
click at [8, 312] on div at bounding box center [4, 317] width 8 height 8
click at [371, 129] on div "The Advice Requests by Software Developers cover a range of topics including AI…" at bounding box center [417, 99] width 232 height 63
click at [376, 117] on div "The Advice Requests by Software Developers cover a range of topics including AI…" at bounding box center [417, 99] width 232 height 63
click at [415, 172] on div "Engineering" at bounding box center [403, 174] width 27 height 7
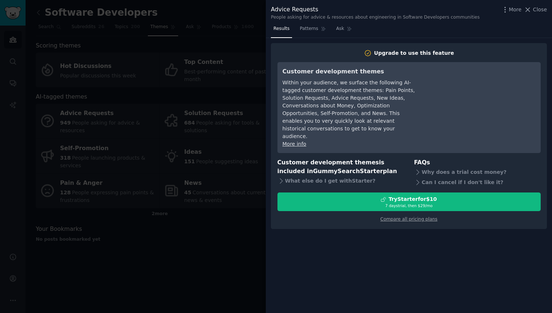
click at [244, 169] on div at bounding box center [276, 156] width 552 height 313
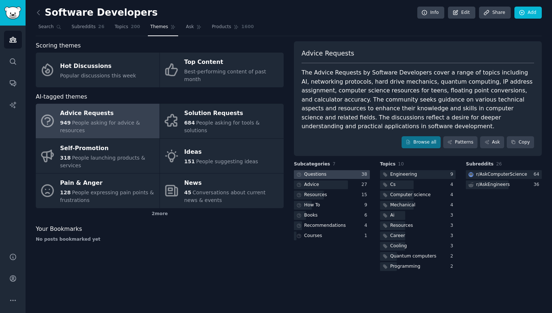
click at [319, 174] on div "Questions" at bounding box center [315, 174] width 22 height 7
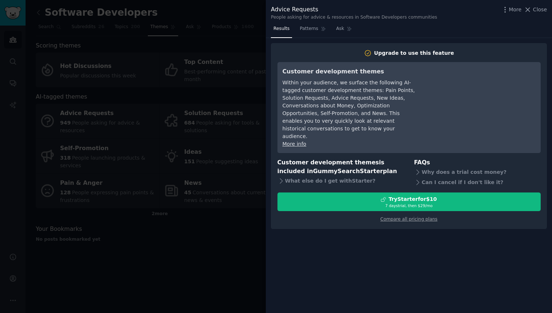
click at [229, 219] on div at bounding box center [276, 156] width 552 height 313
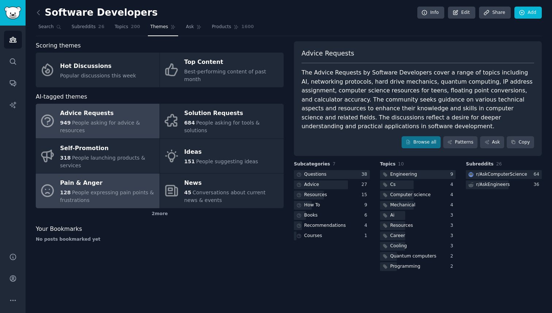
click at [124, 180] on div "Pain & Anger" at bounding box center [108, 183] width 96 height 12
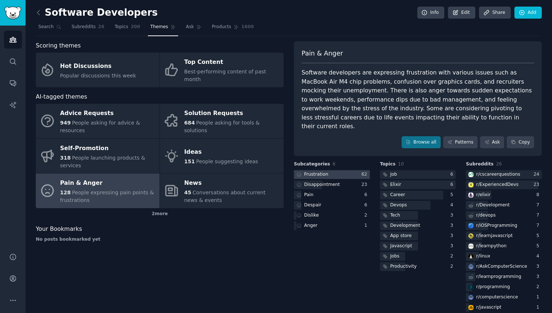
click at [350, 170] on div at bounding box center [332, 174] width 76 height 9
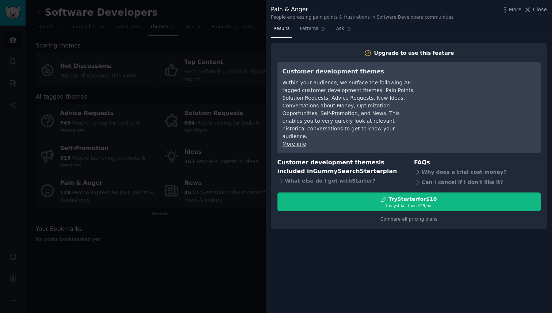
click at [241, 239] on div at bounding box center [276, 156] width 552 height 313
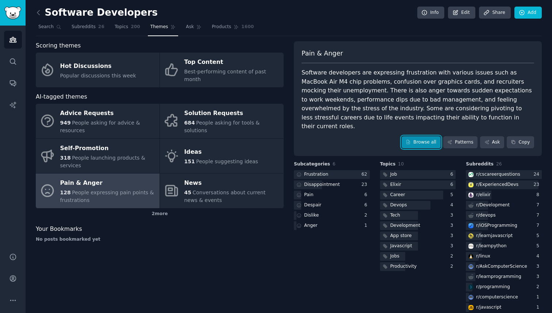
click at [422, 136] on link "Browse all" at bounding box center [420, 142] width 39 height 12
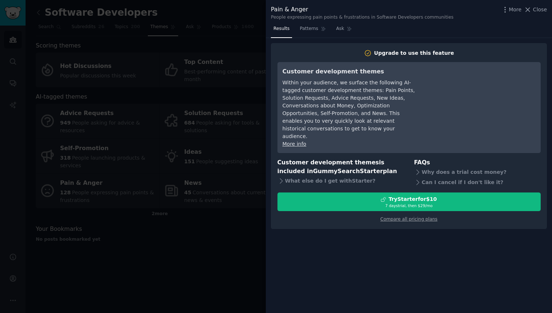
click at [250, 134] on div at bounding box center [276, 156] width 552 height 313
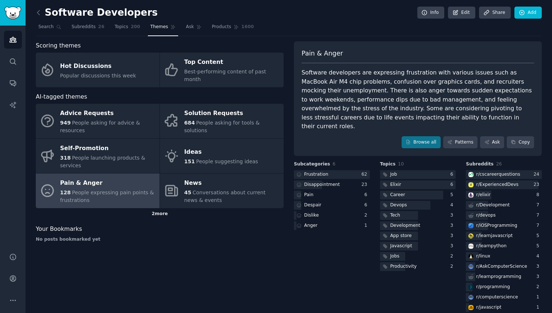
click at [161, 208] on div "2 more" at bounding box center [160, 214] width 248 height 12
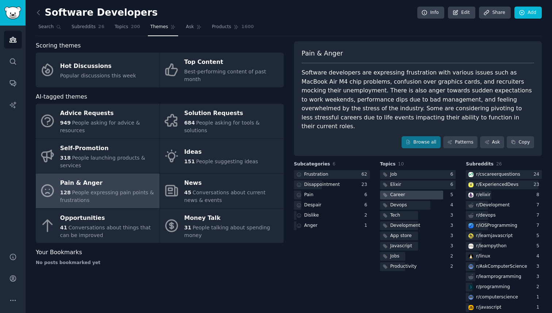
click at [411, 190] on div at bounding box center [411, 194] width 63 height 9
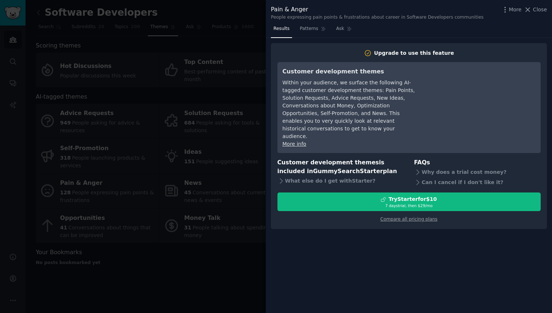
click at [243, 122] on div at bounding box center [276, 156] width 552 height 313
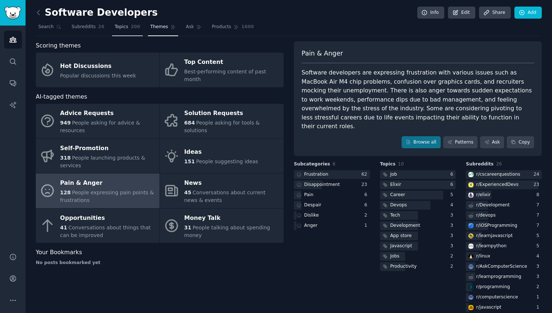
click at [134, 30] on span "200" at bounding box center [135, 27] width 9 height 7
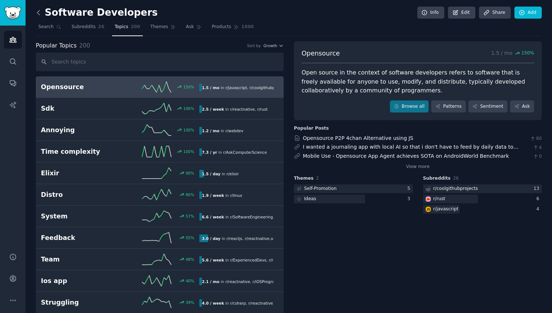
click at [40, 13] on icon at bounding box center [39, 13] width 8 height 8
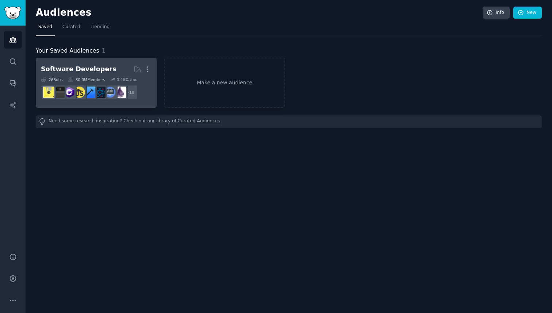
click at [118, 69] on h2 "Software Developers Curated by GummySearch More" at bounding box center [96, 69] width 111 height 13
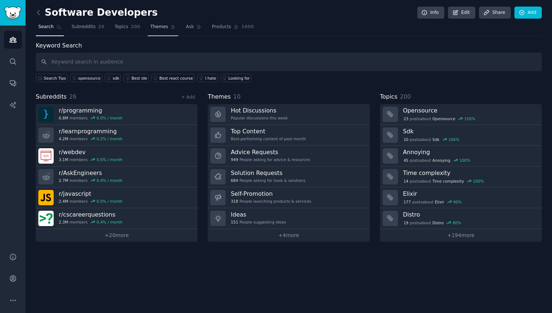
click at [158, 33] on link "Themes" at bounding box center [163, 28] width 31 height 15
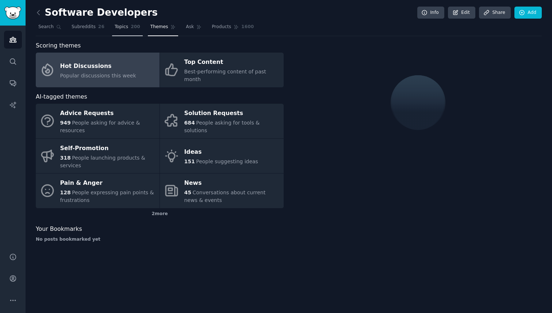
click at [118, 31] on link "Topics 200" at bounding box center [127, 28] width 31 height 15
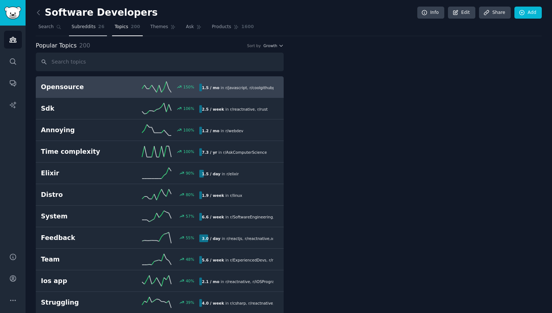
click at [82, 30] on link "Subreddits 26" at bounding box center [88, 28] width 38 height 15
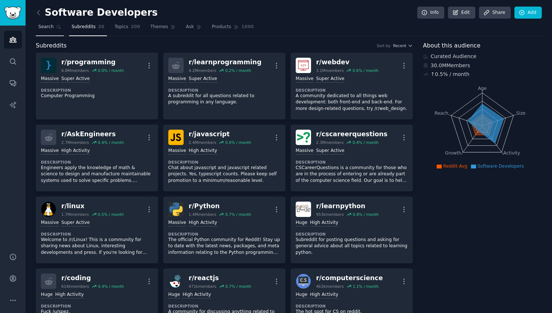
click at [48, 28] on span "Search" at bounding box center [45, 27] width 15 height 7
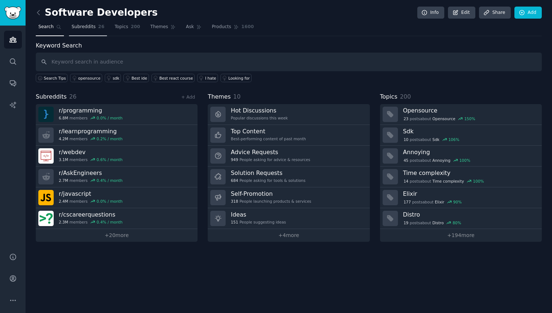
click at [73, 29] on span "Subreddits" at bounding box center [84, 27] width 24 height 7
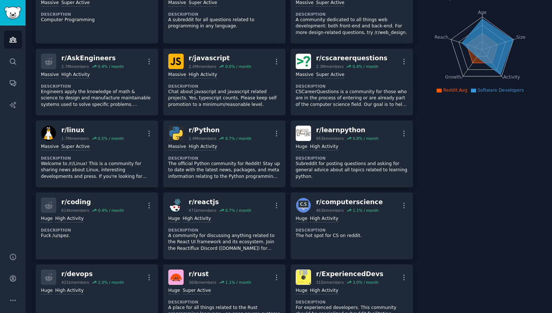
scroll to position [19, 0]
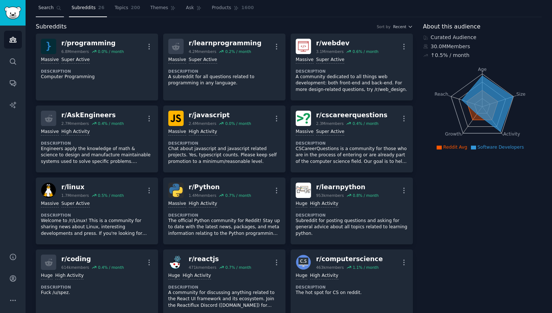
click at [55, 12] on link "Search" at bounding box center [50, 9] width 28 height 15
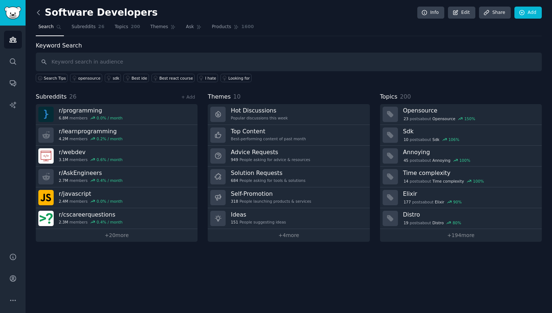
click at [38, 9] on icon at bounding box center [39, 13] width 8 height 8
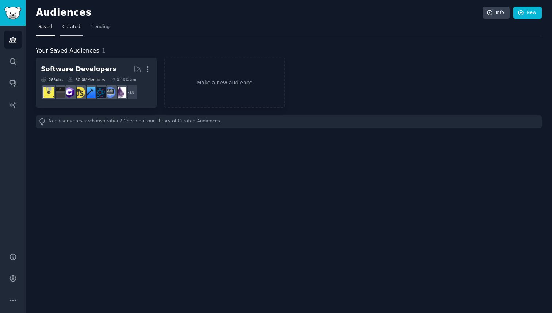
click at [74, 28] on span "Curated" at bounding box center [71, 27] width 18 height 7
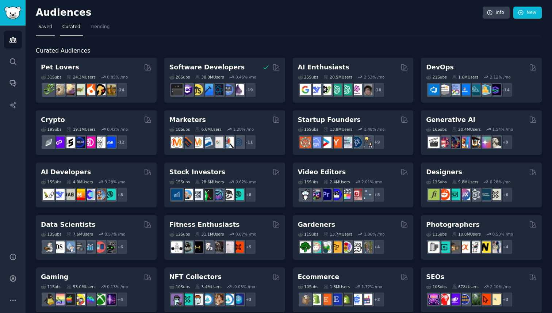
click at [50, 23] on link "Saved" at bounding box center [45, 28] width 19 height 15
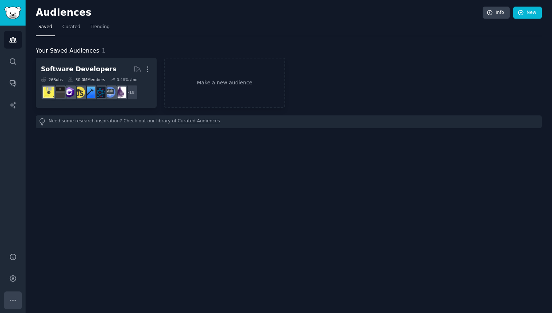
click at [11, 305] on button "More" at bounding box center [13, 300] width 18 height 18
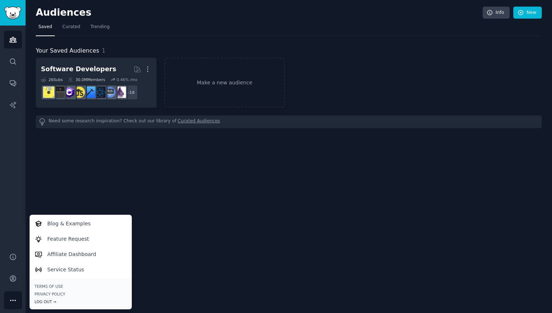
click at [49, 301] on div "Log Out →" at bounding box center [81, 301] width 92 height 5
